Goal: Task Accomplishment & Management: Complete application form

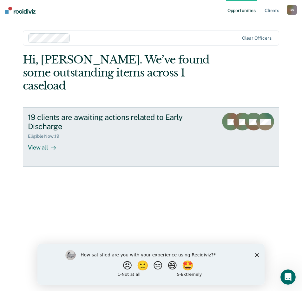
click at [42, 139] on div "View all" at bounding box center [46, 145] width 36 height 12
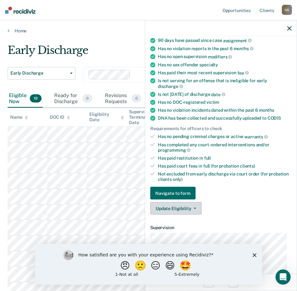
click at [179, 209] on button "Update Eligibility" at bounding box center [175, 208] width 51 height 13
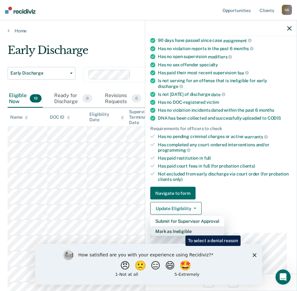
click at [181, 231] on button "Mark as Ineligible" at bounding box center [187, 231] width 74 height 10
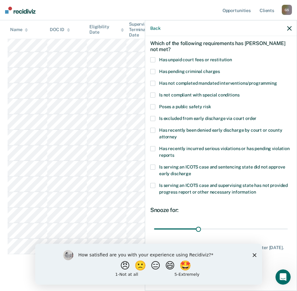
scroll to position [177, 0]
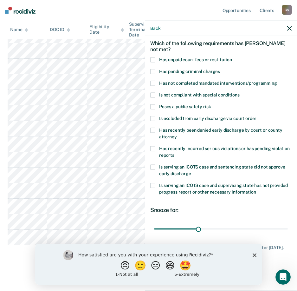
click at [152, 58] on span at bounding box center [152, 59] width 5 height 5
click at [232, 57] on input "Has unpaid court fees or restitution" at bounding box center [232, 57] width 0 height 0
drag, startPoint x: 167, startPoint y: 229, endPoint x: 187, endPoint y: 231, distance: 20.4
type input "90"
click at [187, 231] on input "range" at bounding box center [221, 228] width 134 height 11
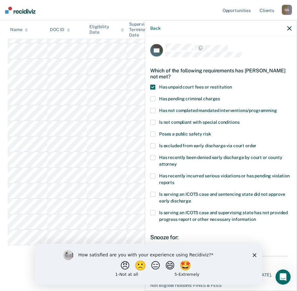
scroll to position [27, 0]
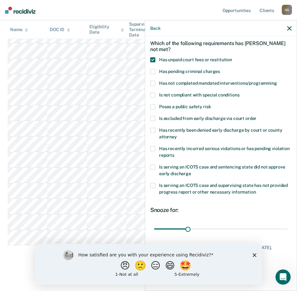
click at [253, 252] on div "How satisfied are you with your experience using Recidiviz? 😠 🙁 😑 😄 🤩 1 - Not a…" at bounding box center [148, 263] width 227 height 41
click at [253, 254] on icon "Close survey" at bounding box center [254, 255] width 4 height 4
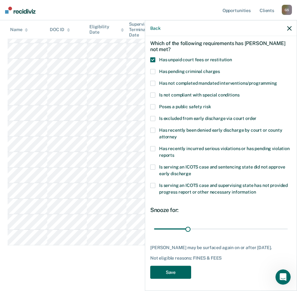
click at [168, 269] on button "Save" at bounding box center [170, 271] width 41 height 13
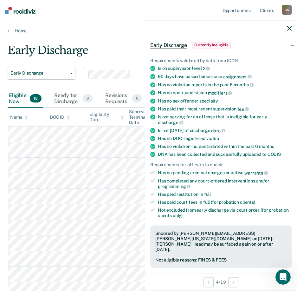
click at [113, 34] on main "Early Discharge Early Discharge Early Discharge Clear officers Eligible Now 18 …" at bounding box center [148, 242] width 297 height 416
click at [290, 27] on icon "button" at bounding box center [289, 28] width 4 height 4
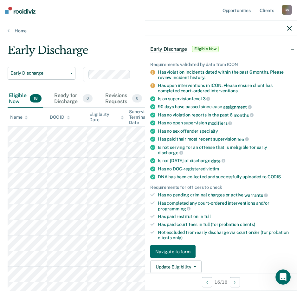
scroll to position [63, 0]
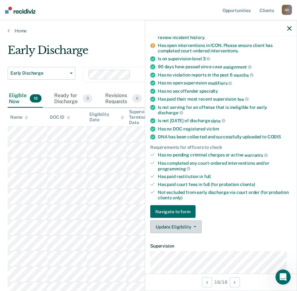
click at [171, 225] on button "Update Eligibility" at bounding box center [175, 226] width 51 height 13
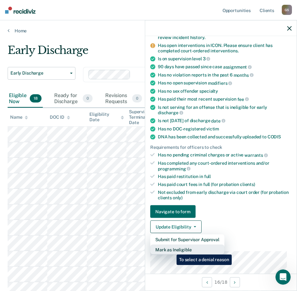
click at [172, 250] on button "Mark as Ineligible" at bounding box center [187, 250] width 74 height 10
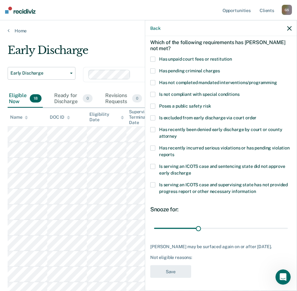
scroll to position [27, 0]
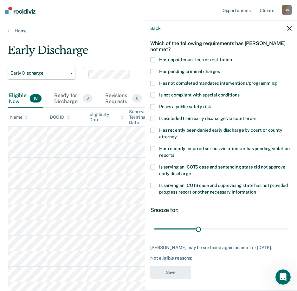
click at [152, 60] on span at bounding box center [152, 59] width 5 height 5
click at [232, 57] on input "Has unpaid court fees or restitution" at bounding box center [232, 57] width 0 height 0
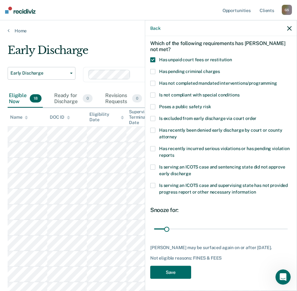
click at [152, 72] on span at bounding box center [152, 71] width 5 height 5
click at [220, 69] on input "Has pending criminal charges" at bounding box center [220, 69] width 0 height 0
drag, startPoint x: 167, startPoint y: 230, endPoint x: 198, endPoint y: 232, distance: 31.1
click at [198, 232] on input "range" at bounding box center [221, 228] width 134 height 11
type input "120"
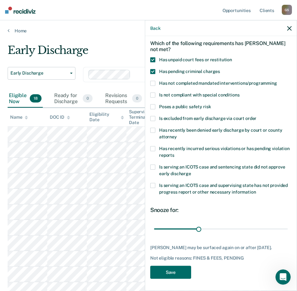
click at [241, 215] on div "Snooze for: 120 days" at bounding box center [220, 220] width 141 height 28
click at [156, 82] on label "Has not completed mandated interventions/programming" at bounding box center [220, 84] width 141 height 7
click at [277, 81] on input "Has not completed mandated interventions/programming" at bounding box center [277, 81] width 0 height 0
click at [165, 269] on button "Save" at bounding box center [170, 271] width 41 height 13
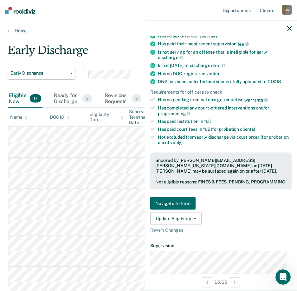
scroll to position [99, 0]
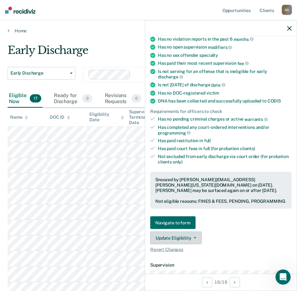
click at [181, 240] on button "Update Eligibility" at bounding box center [175, 238] width 51 height 13
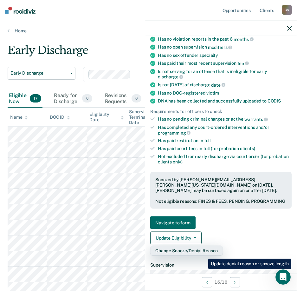
click at [204, 254] on button "Change Snooze/Denial Reason" at bounding box center [186, 250] width 73 height 10
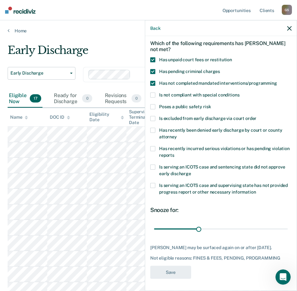
click at [152, 148] on span at bounding box center [152, 148] width 5 height 5
click at [174, 153] on input "Has recently incurred serious violations or has pending violation reports" at bounding box center [174, 153] width 0 height 0
click at [163, 275] on button "Save" at bounding box center [170, 277] width 41 height 13
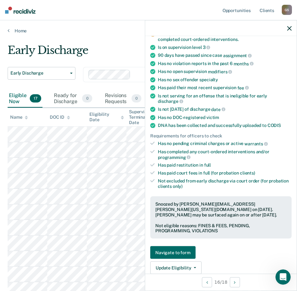
scroll to position [91, 0]
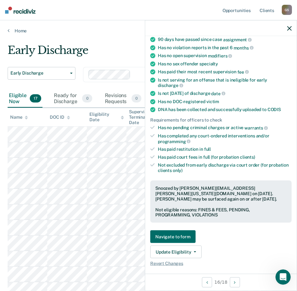
click at [290, 28] on icon "button" at bounding box center [289, 28] width 4 height 4
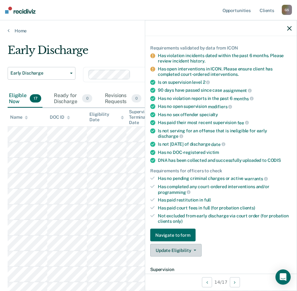
scroll to position [63, 0]
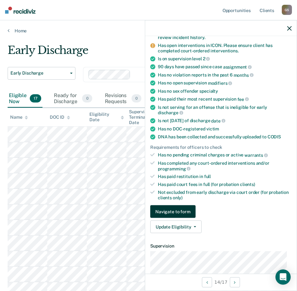
click at [173, 207] on button "Navigate to form" at bounding box center [172, 211] width 45 height 13
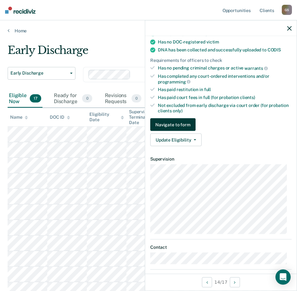
scroll to position [159, 0]
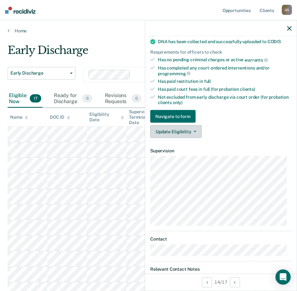
click at [186, 130] on button "Update Eligibility" at bounding box center [175, 131] width 51 height 13
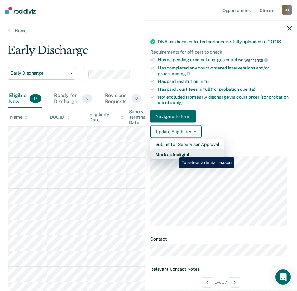
click at [174, 153] on button "Mark as Ineligible" at bounding box center [187, 154] width 74 height 10
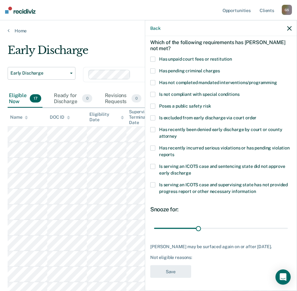
scroll to position [27, 0]
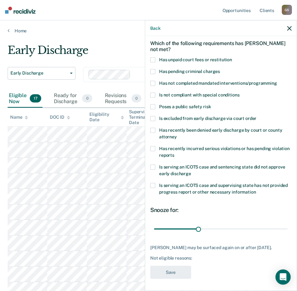
click at [153, 60] on span at bounding box center [152, 59] width 5 height 5
click at [232, 57] on input "Has unpaid court fees or restitution" at bounding box center [232, 57] width 0 height 0
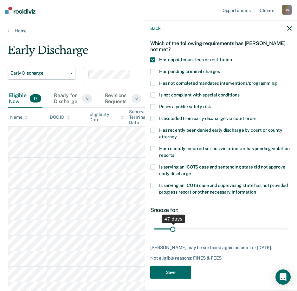
drag, startPoint x: 166, startPoint y: 227, endPoint x: 172, endPoint y: 228, distance: 6.4
type input "47"
click at [172, 228] on input "range" at bounding box center [221, 228] width 134 height 11
click at [174, 272] on button "Save" at bounding box center [170, 271] width 41 height 13
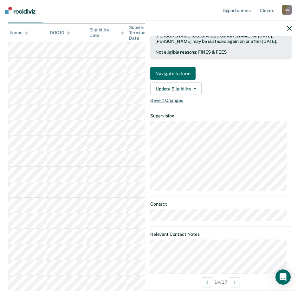
scroll to position [311, 0]
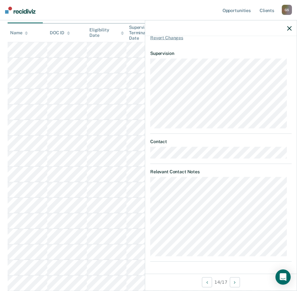
click at [289, 29] on icon "button" at bounding box center [289, 28] width 4 height 4
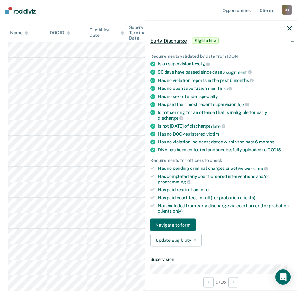
scroll to position [63, 0]
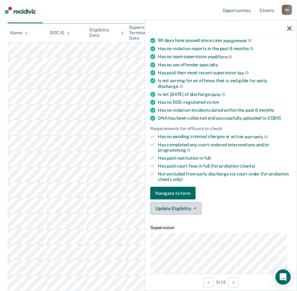
click at [179, 205] on button "Update Eligibility" at bounding box center [175, 208] width 51 height 13
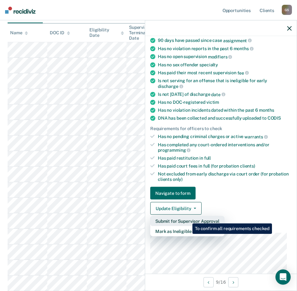
click at [188, 219] on button "Submit for Supervisor Approval" at bounding box center [187, 221] width 74 height 10
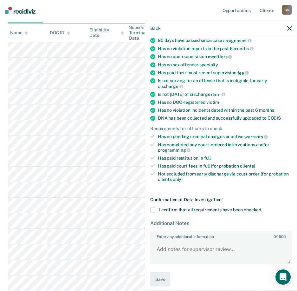
click at [152, 209] on span at bounding box center [152, 209] width 5 height 5
click at [262, 207] on input "I confirm that all requirements have been checked." at bounding box center [262, 207] width 0 height 0
click at [176, 246] on textarea "Enter any additional information 0 / 1600" at bounding box center [221, 251] width 140 height 23
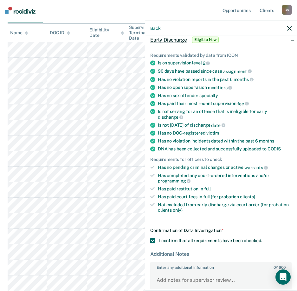
scroll to position [67, 0]
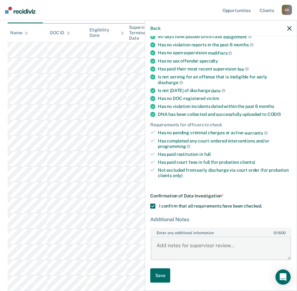
click at [166, 243] on textarea "Enter any additional information 0 / 1600" at bounding box center [221, 247] width 140 height 23
click at [262, 246] on textarea "This client has all COFO/SF fee paid in full." at bounding box center [221, 247] width 140 height 23
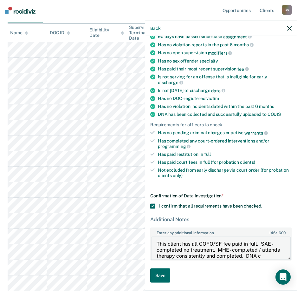
scroll to position [7, 0]
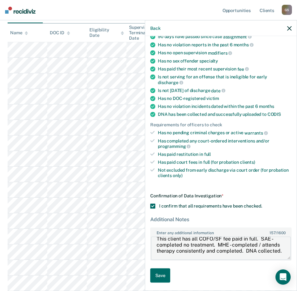
click at [185, 255] on textarea "This client has all COFO/SF fee paid in full. SAE - completed no treatment. MHE…" at bounding box center [221, 247] width 140 height 23
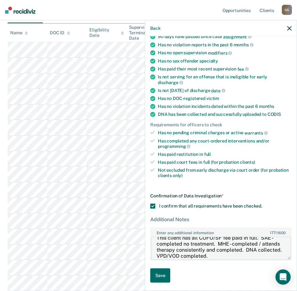
click at [238, 257] on textarea "This client has all COFO/SF fee paid in full. SAE - completed no treatment. MHE…" at bounding box center [221, 247] width 140 height 23
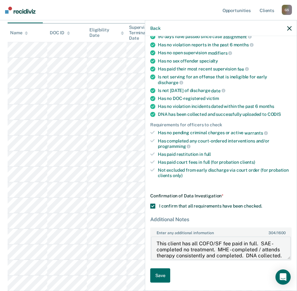
scroll to position [0, 0]
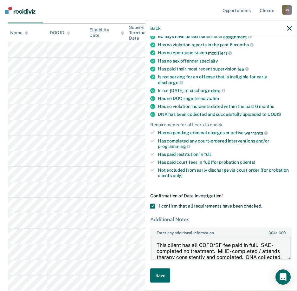
drag, startPoint x: 176, startPoint y: 255, endPoint x: 148, endPoint y: 232, distance: 36.5
click at [148, 232] on div "RB Early Discharge Eligible Now Requirements validated by data from ICON Is on …" at bounding box center [221, 162] width 152 height 253
type textarea "This client has all COFO/SF fee paid in full. SAE - completed no treatment. MHE…"
click at [153, 274] on button "Save" at bounding box center [160, 275] width 20 height 14
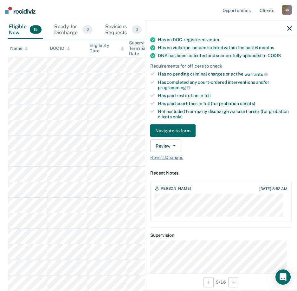
scroll to position [131, 0]
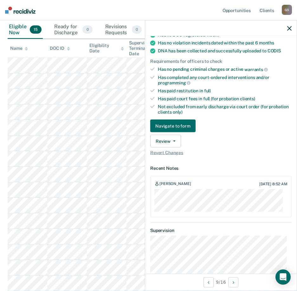
click at [154, 189] on div "[PERSON_NAME] [DATE] 8:52 AM" at bounding box center [220, 196] width 141 height 41
